Goal: Task Accomplishment & Management: Use online tool/utility

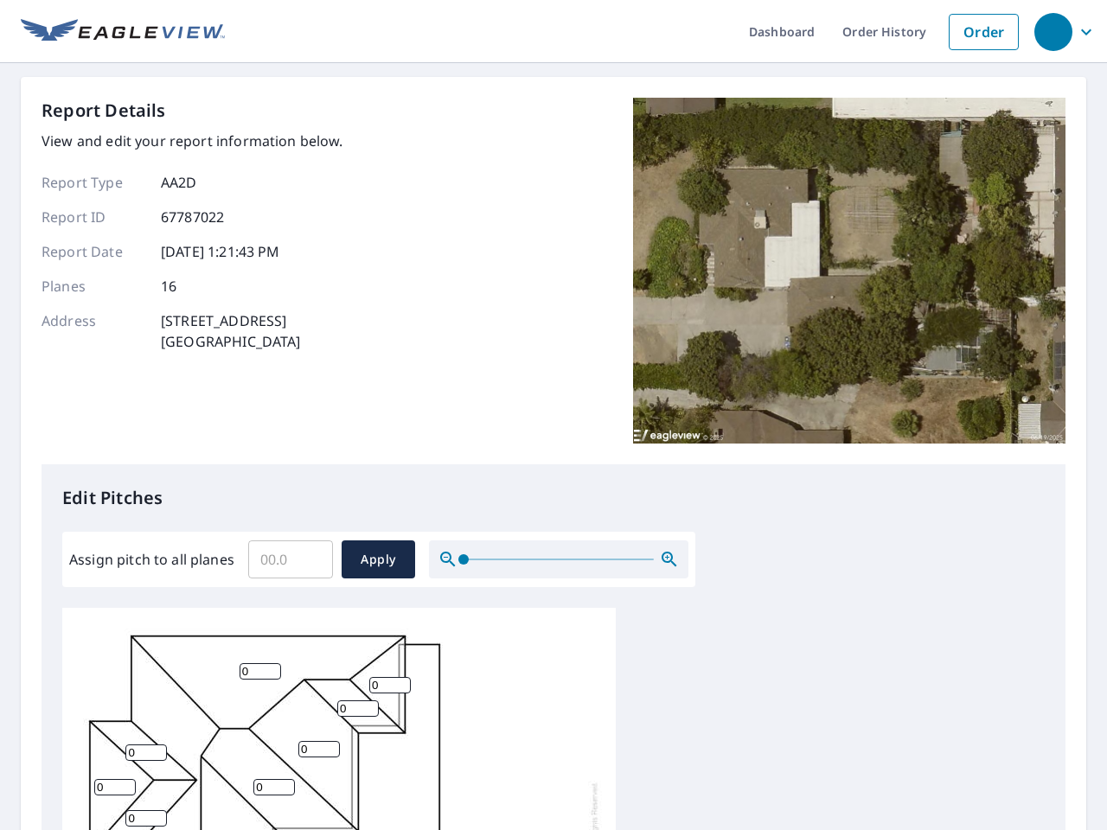
click at [553, 415] on div "Report Details View and edit your report information below. Report Type AA2D Re…" at bounding box center [554, 281] width 1024 height 367
click at [1052, 31] on div "button" at bounding box center [1053, 32] width 38 height 38
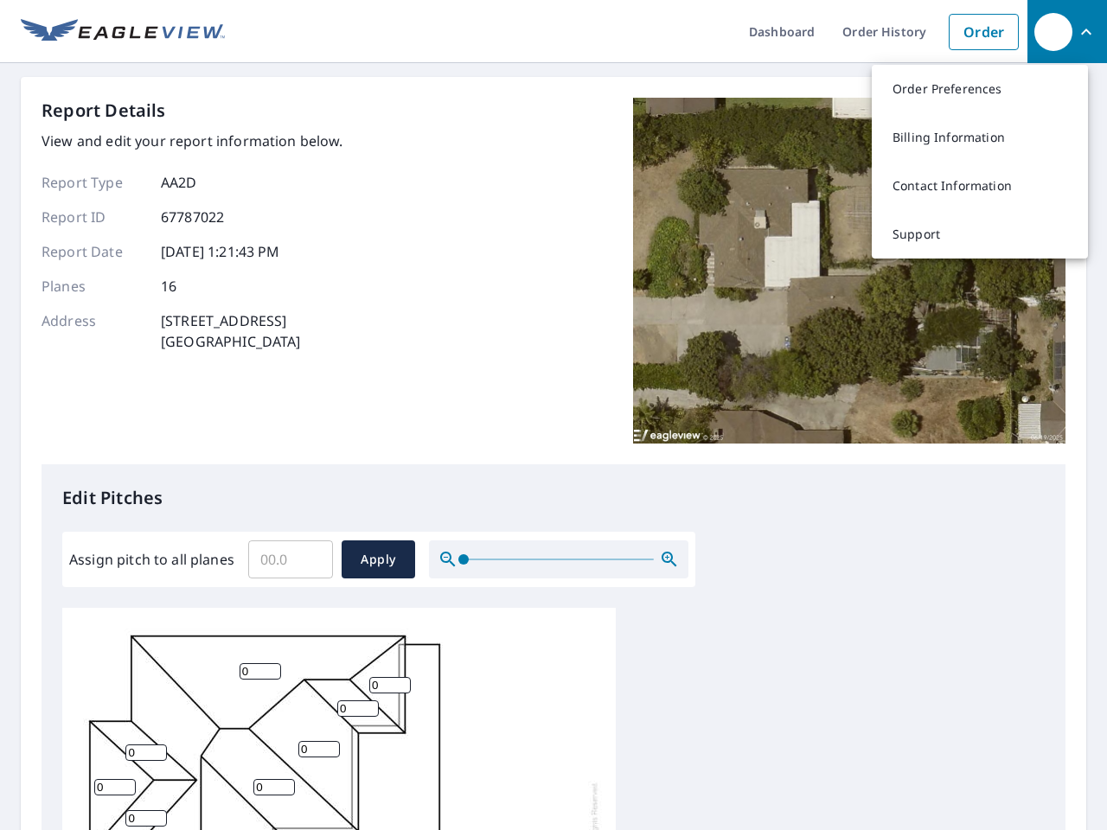
click at [291, 559] on input "Assign pitch to all planes" at bounding box center [290, 559] width 85 height 48
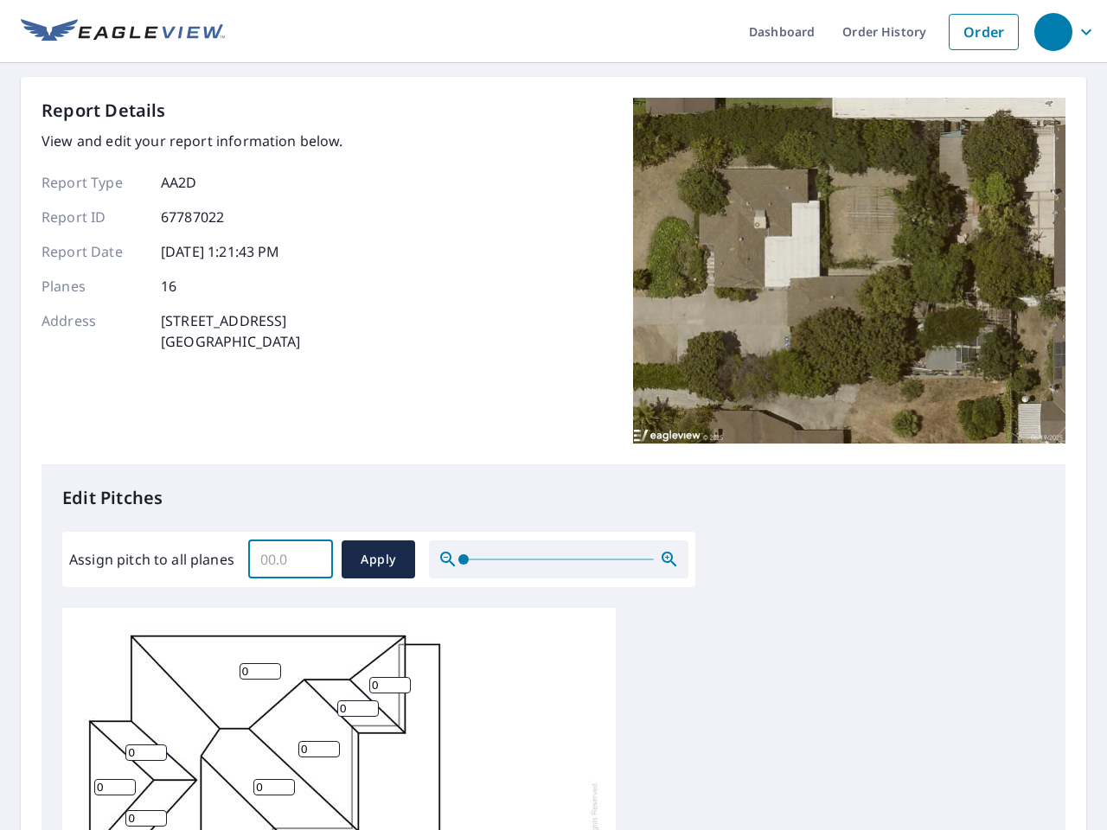
click at [378, 559] on span "Apply" at bounding box center [378, 560] width 46 height 22
click at [669, 559] on icon "button" at bounding box center [669, 559] width 21 height 21
